Goal: Task Accomplishment & Management: Use online tool/utility

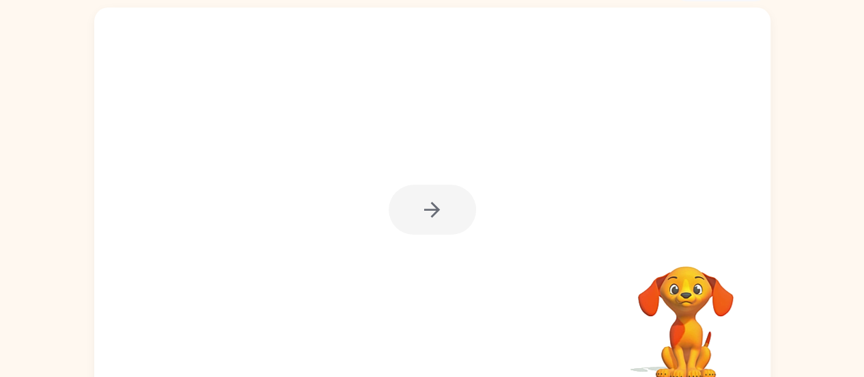
scroll to position [81, 0]
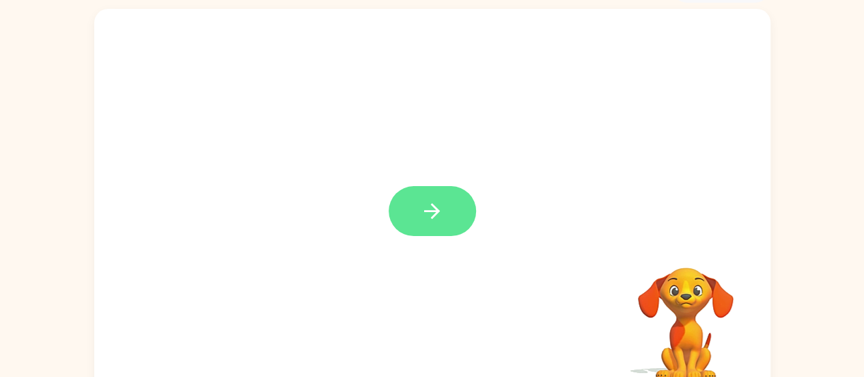
click at [439, 207] on icon "button" at bounding box center [432, 211] width 24 height 24
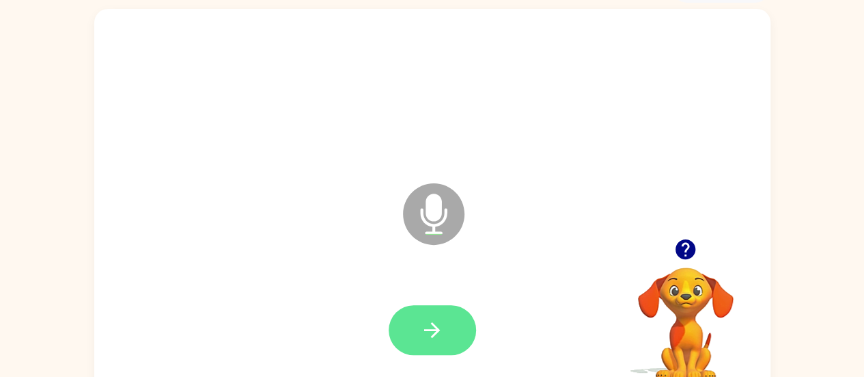
click at [433, 333] on icon "button" at bounding box center [432, 330] width 24 height 24
click at [437, 329] on icon "button" at bounding box center [432, 330] width 16 height 16
click at [425, 331] on icon "button" at bounding box center [432, 330] width 24 height 24
click at [421, 331] on icon "button" at bounding box center [432, 330] width 24 height 24
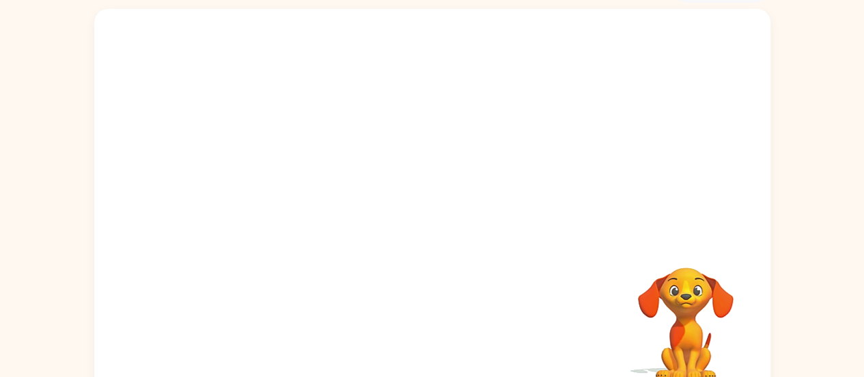
scroll to position [104, 0]
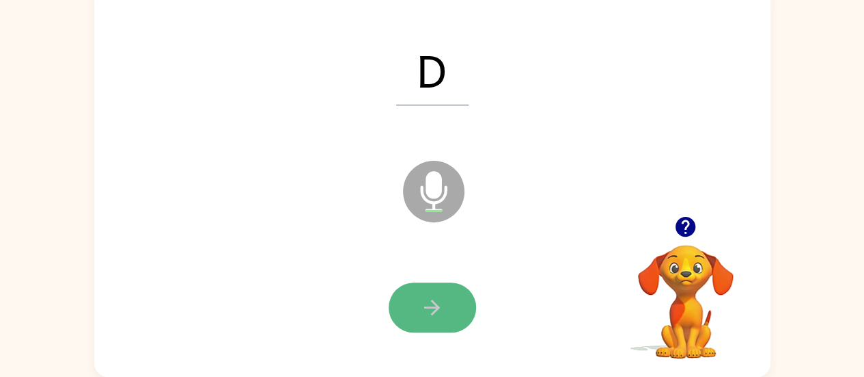
click at [429, 312] on icon "button" at bounding box center [432, 307] width 24 height 24
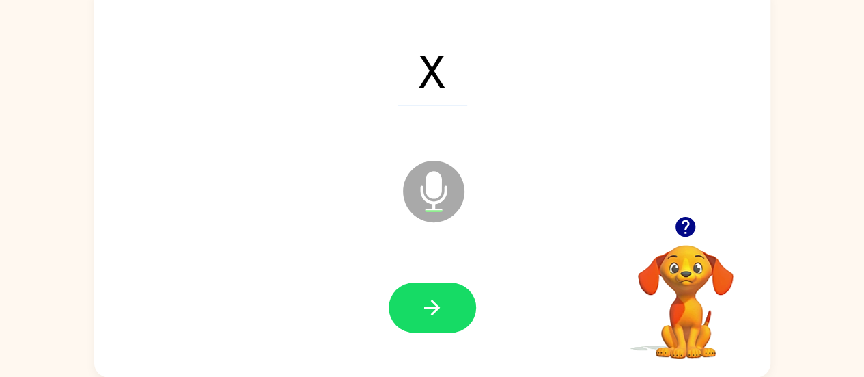
click at [442, 303] on icon "button" at bounding box center [432, 307] width 24 height 24
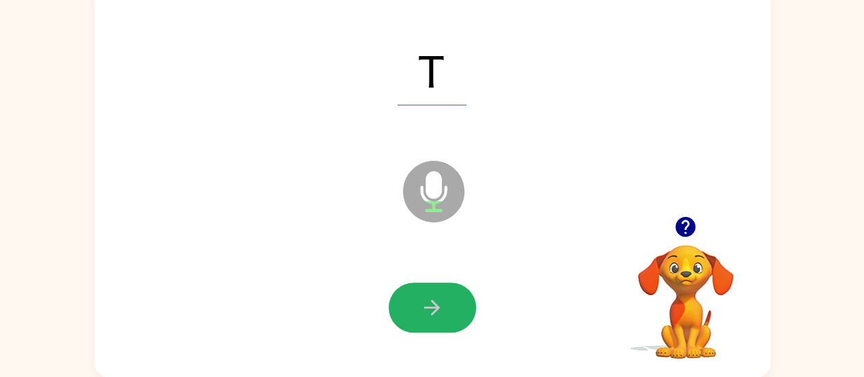
click at [442, 303] on icon "button" at bounding box center [432, 307] width 24 height 24
click at [424, 300] on icon "button" at bounding box center [432, 307] width 24 height 24
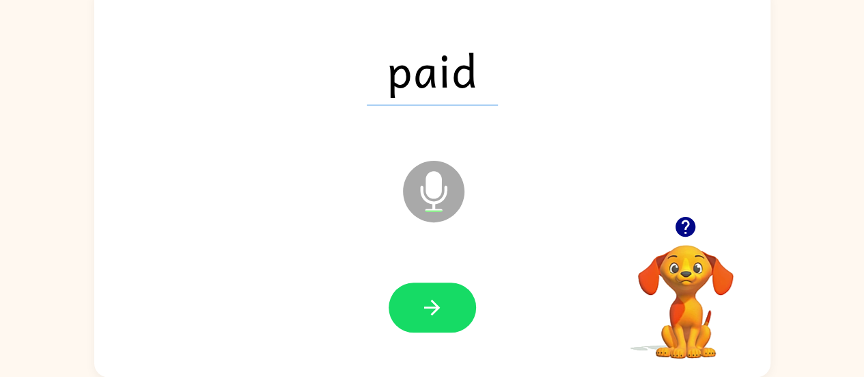
click at [424, 300] on icon "button" at bounding box center [432, 307] width 24 height 24
click at [447, 309] on button "button" at bounding box center [432, 307] width 87 height 50
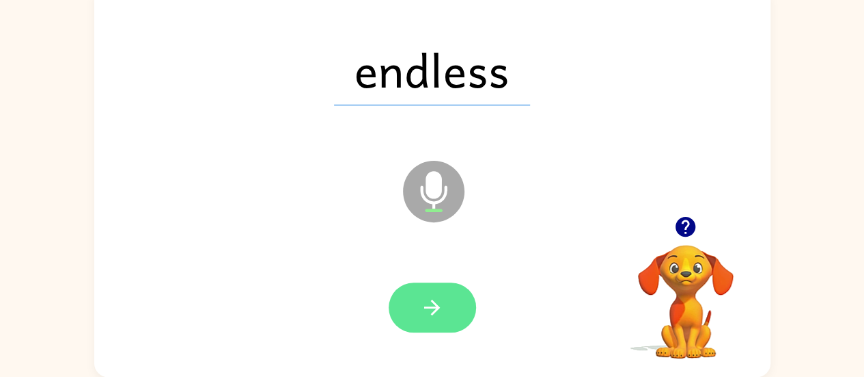
click at [442, 309] on icon "button" at bounding box center [432, 307] width 24 height 24
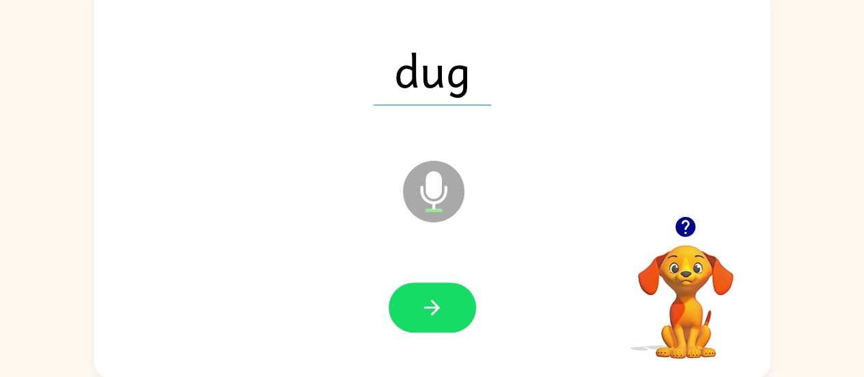
click at [442, 309] on icon "button" at bounding box center [432, 307] width 24 height 24
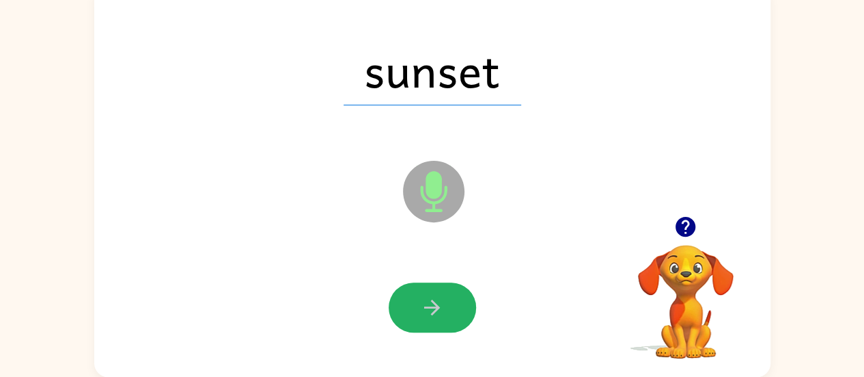
click at [442, 309] on icon "button" at bounding box center [432, 307] width 24 height 24
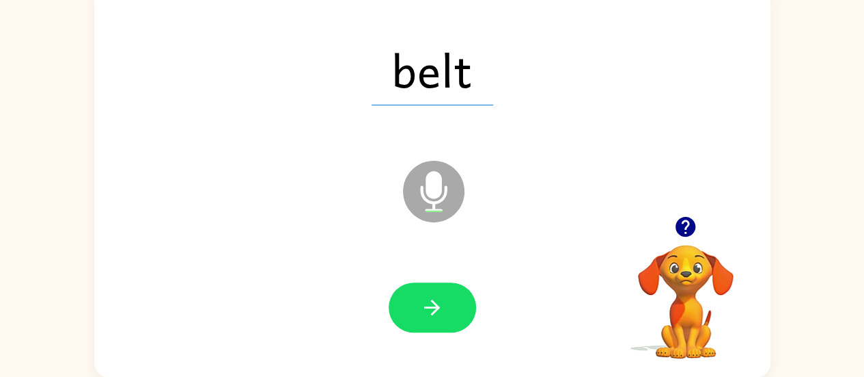
click at [442, 309] on icon "button" at bounding box center [432, 307] width 24 height 24
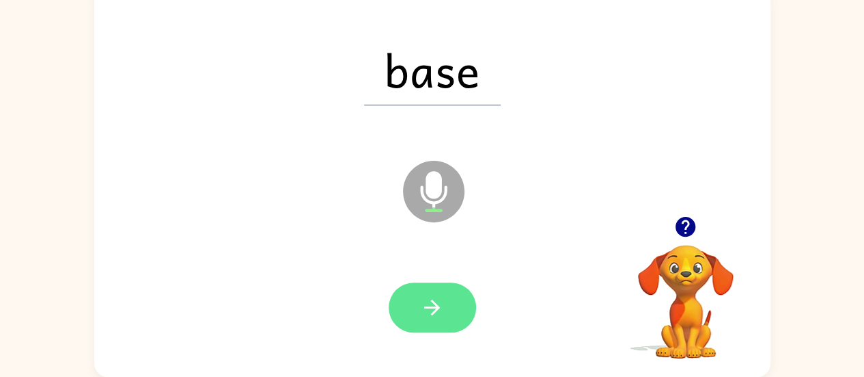
click at [435, 301] on icon "button" at bounding box center [432, 307] width 24 height 24
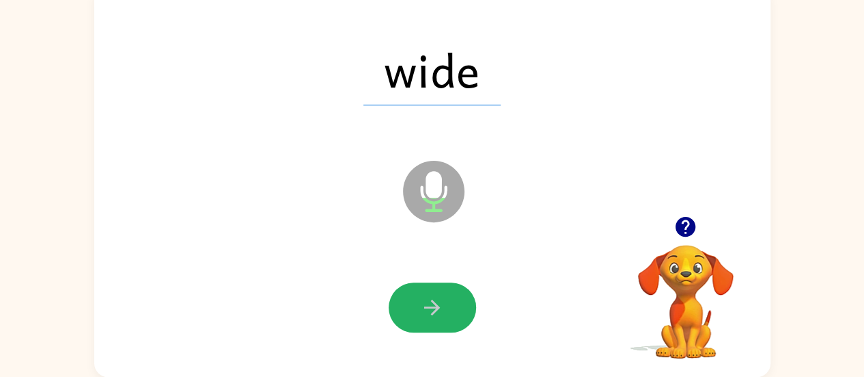
click at [435, 301] on icon "button" at bounding box center [432, 307] width 24 height 24
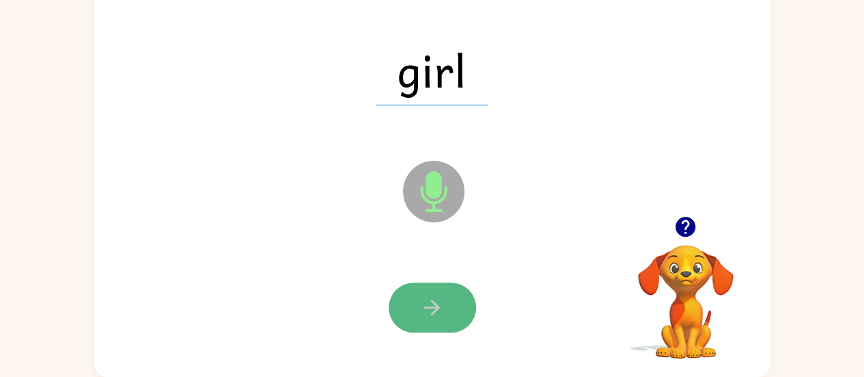
click at [444, 327] on button "button" at bounding box center [432, 307] width 87 height 50
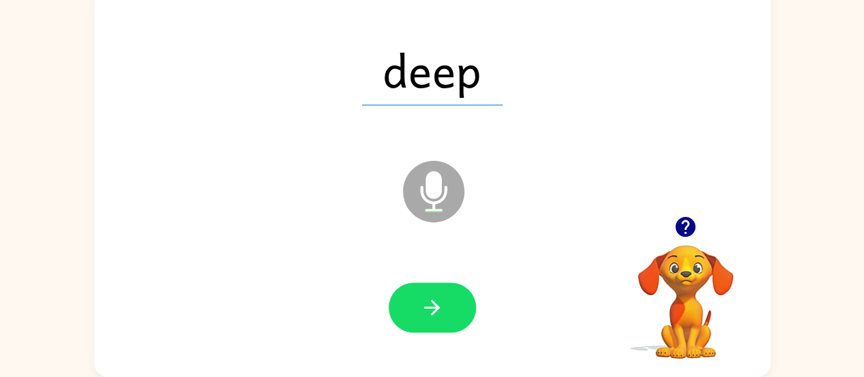
click at [425, 312] on icon "button" at bounding box center [432, 307] width 24 height 24
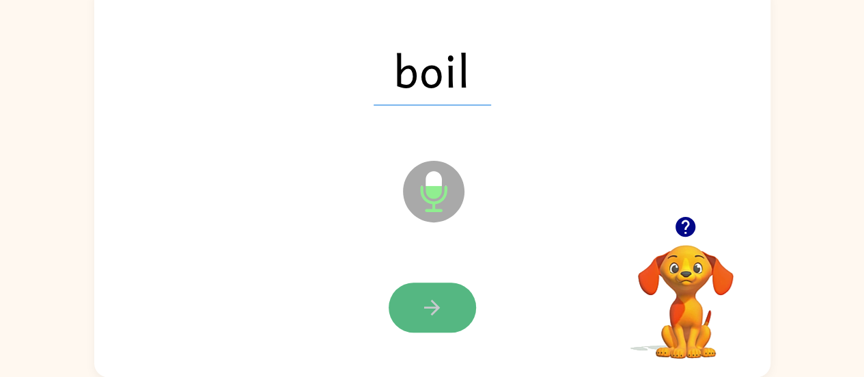
click at [446, 307] on button "button" at bounding box center [432, 307] width 87 height 50
click at [402, 304] on button "button" at bounding box center [432, 307] width 87 height 50
click at [424, 305] on icon "button" at bounding box center [432, 307] width 24 height 24
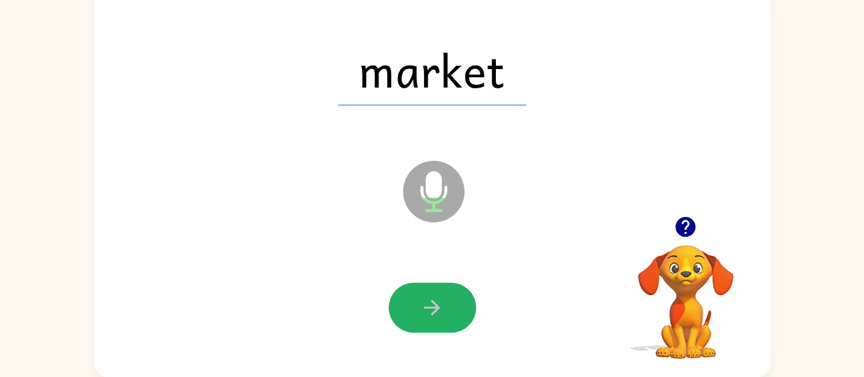
click at [424, 305] on icon "button" at bounding box center [432, 307] width 24 height 24
